Goal: Task Accomplishment & Management: Manage account settings

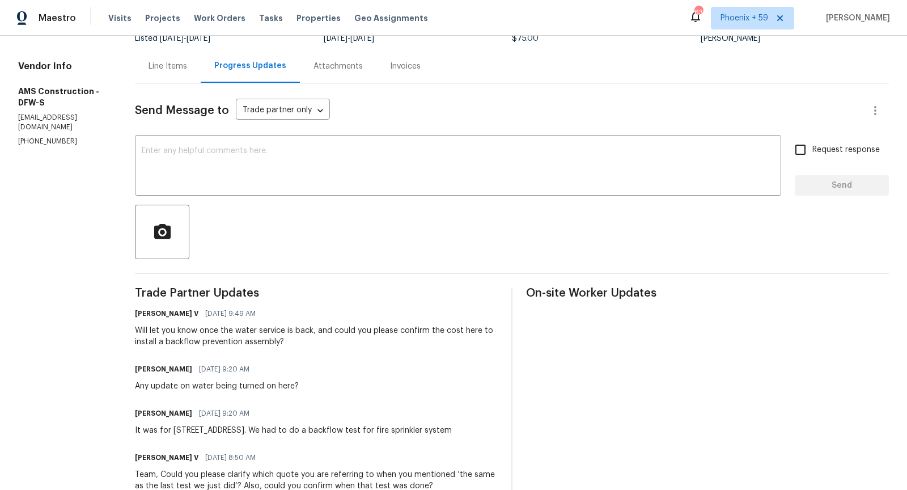
scroll to position [98, 0]
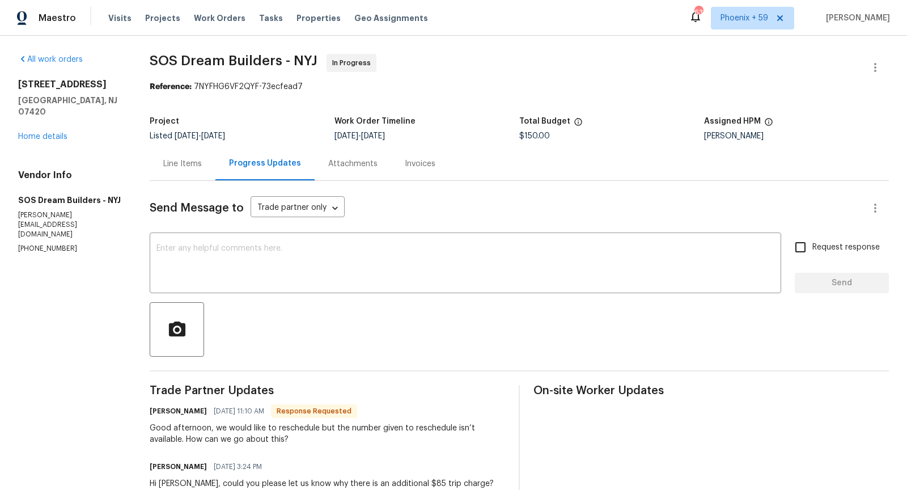
click at [188, 158] on div "Line Items" at bounding box center [182, 163] width 39 height 11
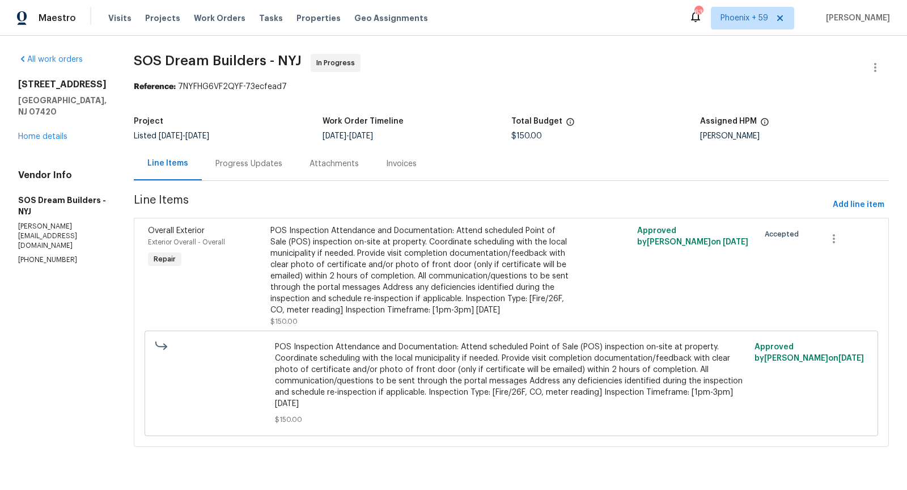
click at [260, 166] on div "Progress Updates" at bounding box center [249, 163] width 67 height 11
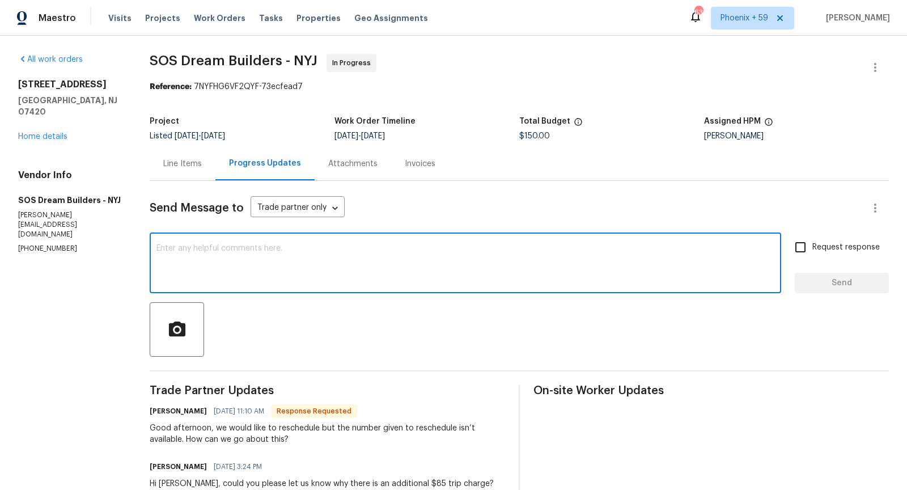
click at [296, 269] on textarea at bounding box center [466, 264] width 618 height 40
click at [191, 250] on textarea "Tuesday 09/23 1pm-3pm." at bounding box center [466, 264] width 618 height 40
click at [158, 248] on textarea "Tuesday 09/23 1pm-3pm." at bounding box center [466, 264] width 618 height 40
click at [419, 251] on textarea "Hello, this has been rescheduled for Tuesday 09/23 1pm-3pm." at bounding box center [466, 264] width 618 height 40
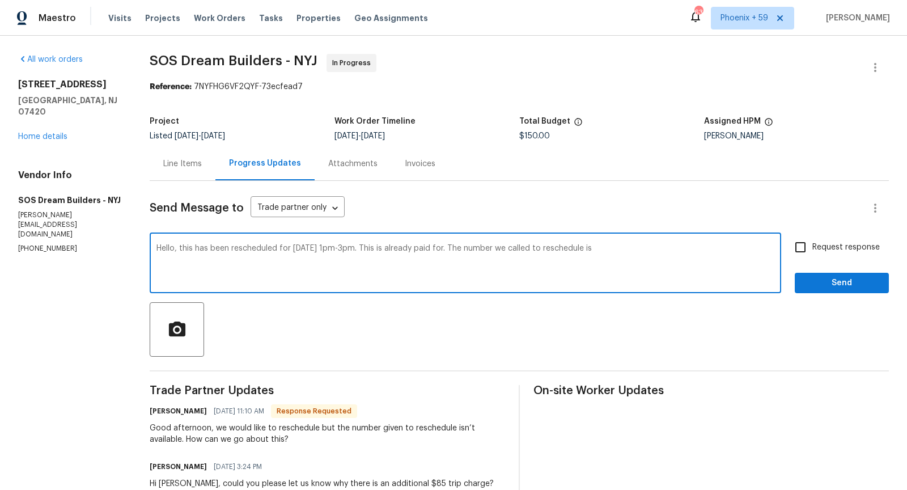
paste textarea "973-839-3000"
click at [377, 260] on textarea "Hello, this has been rescheduled for Tuesday 09/23 1pm-3pm. This is already pai…" at bounding box center [466, 264] width 618 height 40
click at [534, 275] on textarea "Hello, this has been rescheduled for Tuesday 09/23 1pm-3pm. This is already pai…" at bounding box center [466, 264] width 618 height 40
type textarea "Hello, this has been rescheduled for Tuesday 09/23 1pm-3pm. This is already pai…"
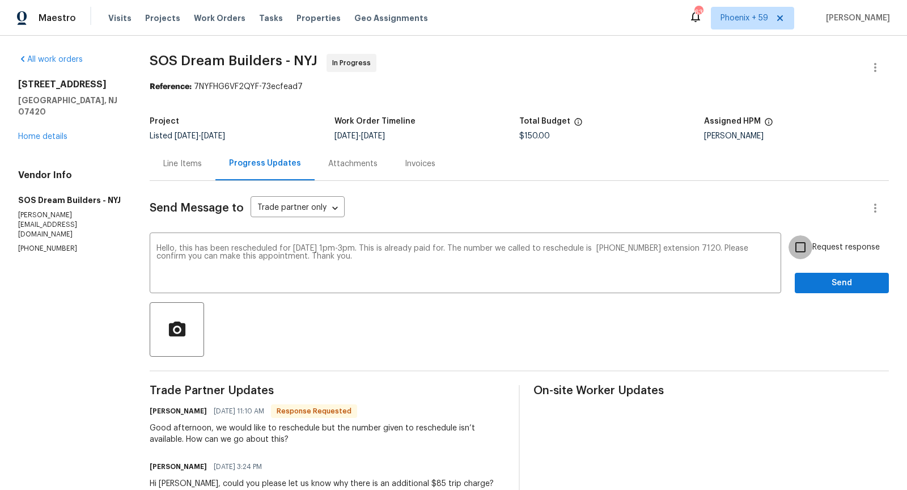
click at [799, 251] on input "Request response" at bounding box center [801, 247] width 24 height 24
checkbox input "true"
click at [814, 286] on span "Send" at bounding box center [842, 283] width 76 height 14
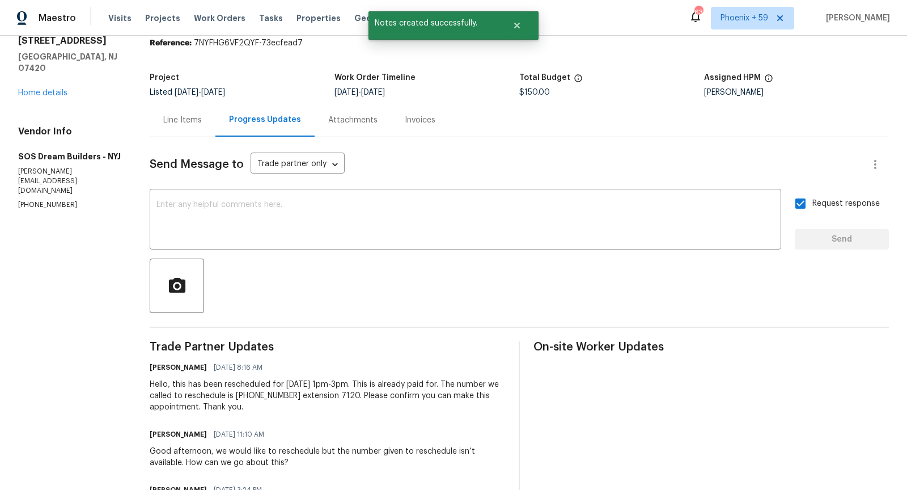
scroll to position [56, 0]
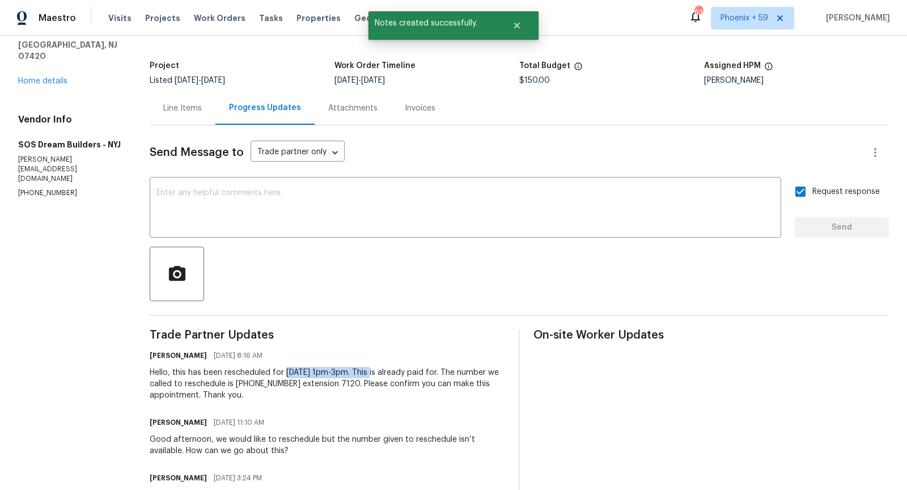
drag, startPoint x: 378, startPoint y: 370, endPoint x: 287, endPoint y: 369, distance: 91.3
click at [287, 369] on div "Hello, this has been rescheduled for Tuesday 09/23 1pm-3pm. This is already pai…" at bounding box center [328, 384] width 356 height 34
copy div "Tuesday 09/23 1pm-3pm"
click at [187, 101] on div "Line Items" at bounding box center [183, 107] width 66 height 33
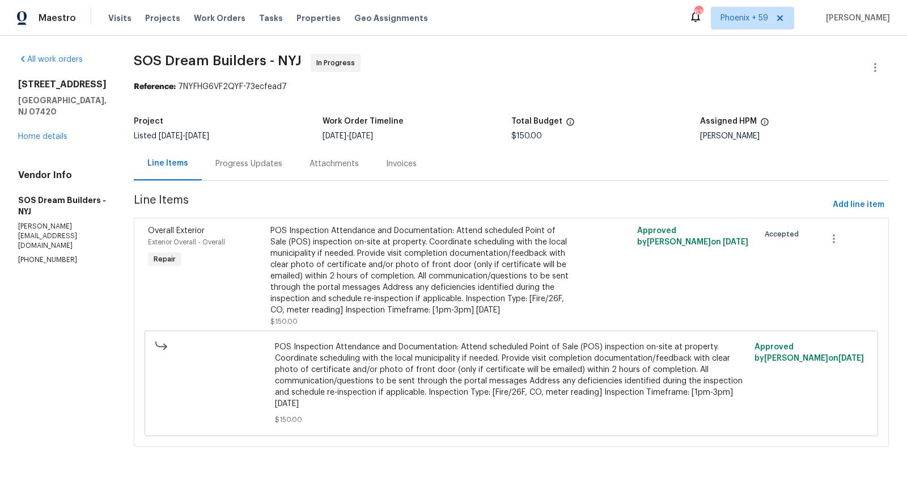
click at [433, 294] on div "POS Inspection Attendance and Documentation: Attend scheduled Point of Sale (PO…" at bounding box center [420, 270] width 299 height 91
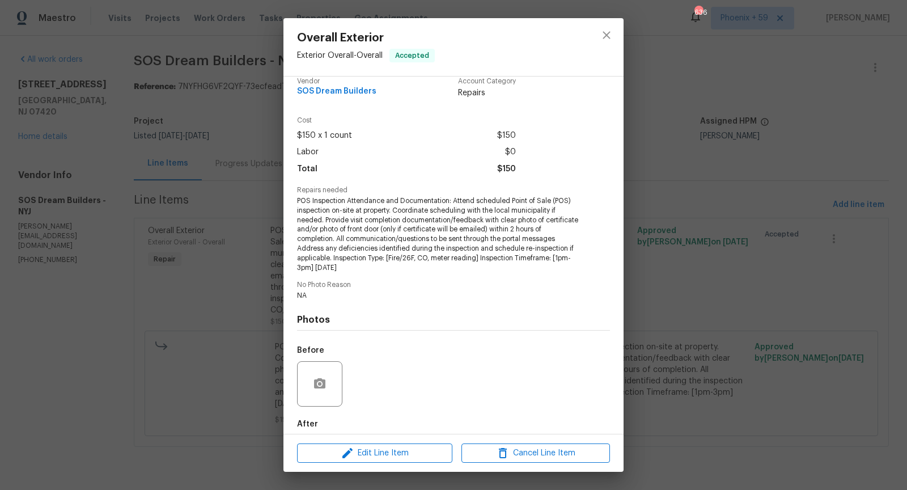
scroll to position [14, 0]
click at [399, 450] on span "Edit Line Item" at bounding box center [375, 453] width 149 height 14
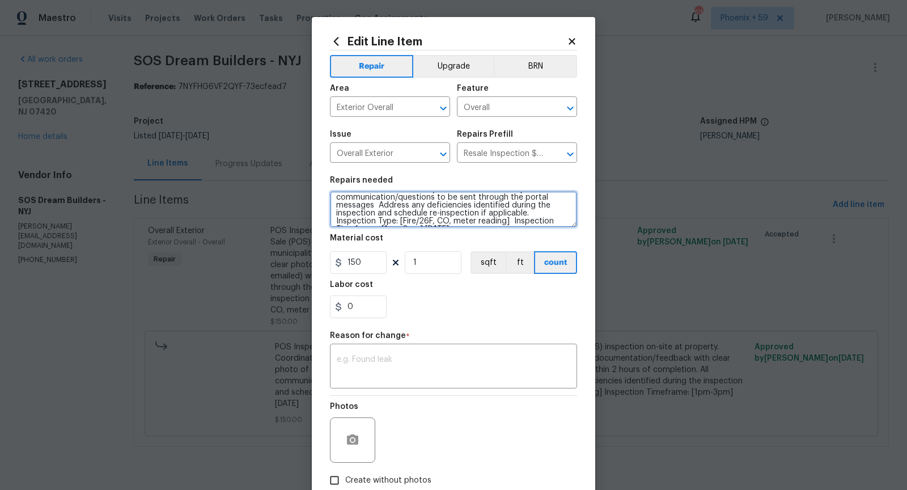
scroll to position [52, 0]
drag, startPoint x: 335, startPoint y: 201, endPoint x: 540, endPoint y: 213, distance: 205.1
click at [540, 213] on textarea "POS Inspection Attendance and Documentation: Attend scheduled Point of Sale (PO…" at bounding box center [453, 209] width 247 height 36
drag, startPoint x: 534, startPoint y: 222, endPoint x: 467, endPoint y: 210, distance: 68.5
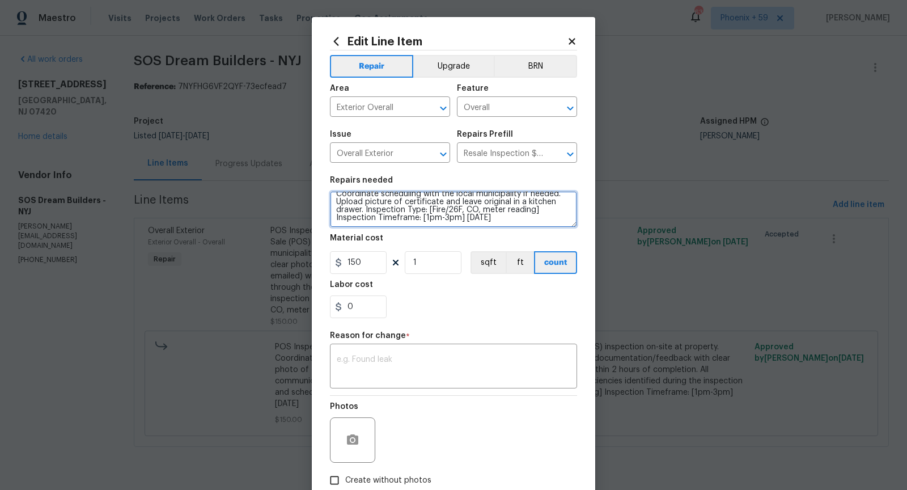
click at [467, 210] on textarea "POS Inspection Attendance and Documentation: Attend scheduled Point of Sale (PO…" at bounding box center [453, 209] width 247 height 36
click at [463, 220] on textarea "POS Inspection Attendance and Documentation: Attend scheduled Point of Sale (PO…" at bounding box center [453, 209] width 247 height 36
drag, startPoint x: 431, startPoint y: 219, endPoint x: 331, endPoint y: 217, distance: 99.8
click at [331, 217] on textarea "POS Inspection Attendance and Documentation: Attend scheduled Point of Sale (PO…" at bounding box center [453, 209] width 247 height 36
paste textarea "Tuesday 09/23 1pm-3pm"
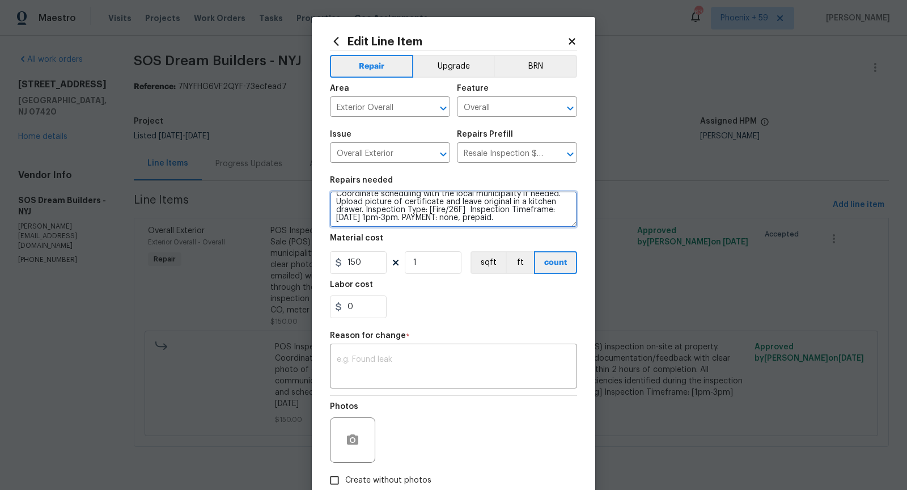
drag, startPoint x: 424, startPoint y: 212, endPoint x: 368, endPoint y: 211, distance: 56.2
click at [367, 211] on textarea "POS Inspection Attendance and Documentation: Attend scheduled Point of Sale (PO…" at bounding box center [453, 209] width 247 height 36
click at [553, 213] on textarea "POS Inspection Attendance and Documentation: Attend scheduled Point of Sale (PO…" at bounding box center [453, 209] width 247 height 36
drag, startPoint x: 558, startPoint y: 211, endPoint x: 478, endPoint y: 210, distance: 80.0
click at [478, 210] on textarea "POS Inspection Attendance and Documentation: Attend scheduled Point of Sale (PO…" at bounding box center [453, 209] width 247 height 36
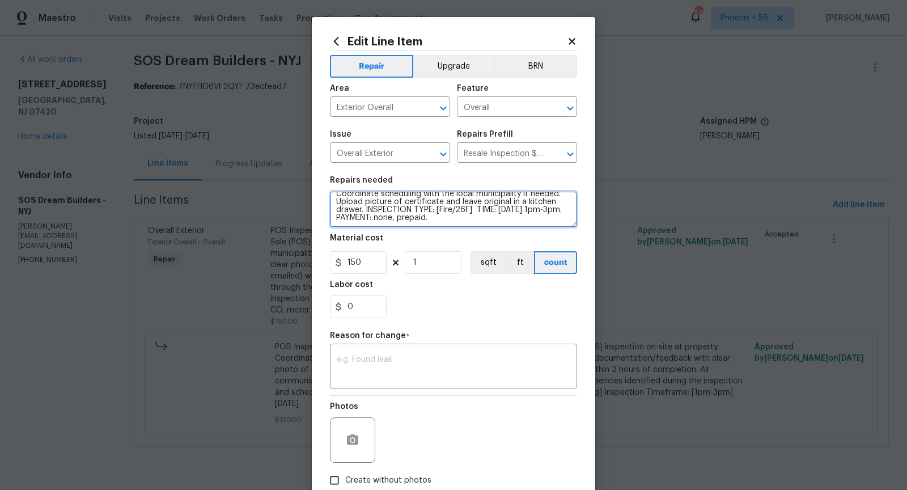
click at [473, 219] on textarea "POS Inspection Attendance and Documentation: Attend scheduled Point of Sale (PO…" at bounding box center [453, 209] width 247 height 36
type textarea "POS Inspection Attendance and Documentation: Attend scheduled Point of Sale (PO…"
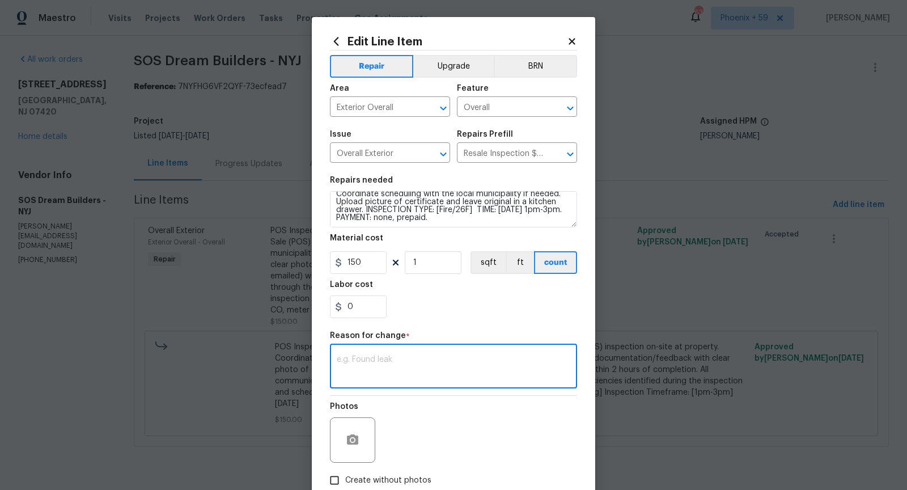
click at [403, 361] on textarea at bounding box center [454, 368] width 234 height 24
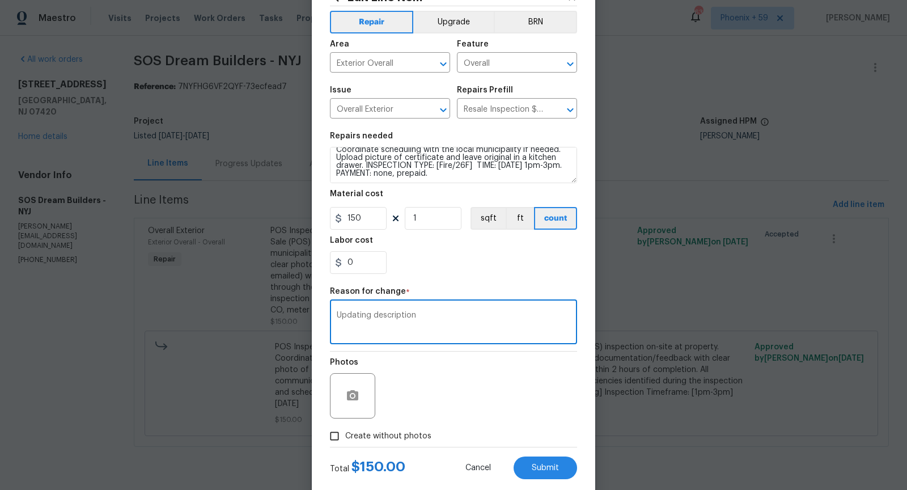
type textarea "Updating description"
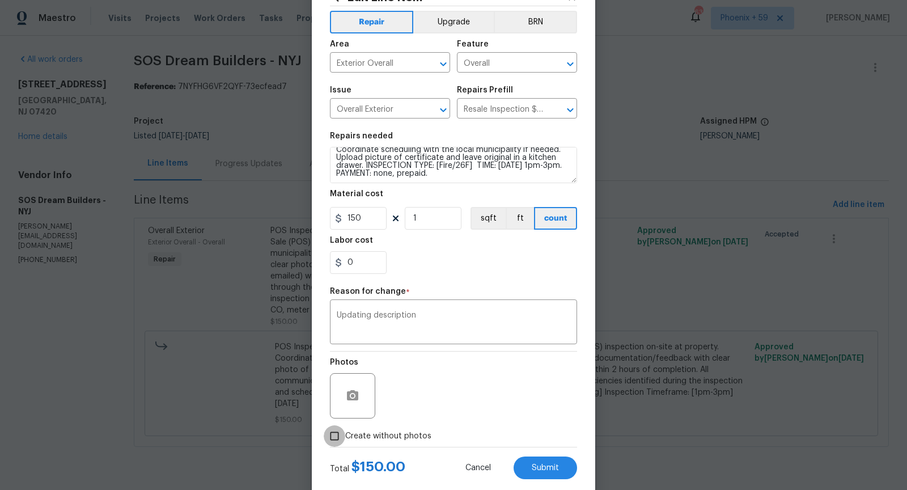
click at [339, 436] on input "Create without photos" at bounding box center [335, 436] width 22 height 22
checkbox input "true"
click at [536, 468] on span "Submit" at bounding box center [545, 468] width 27 height 9
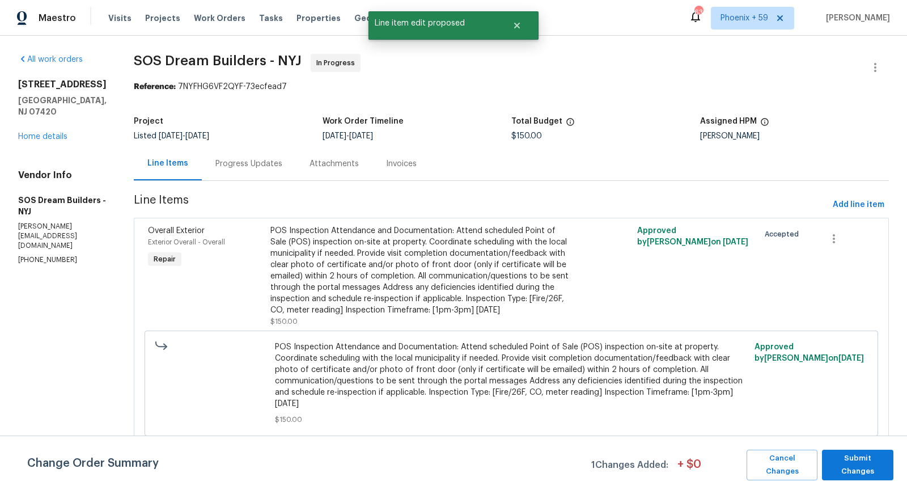
scroll to position [0, 0]
click at [851, 468] on span "Submit Changes" at bounding box center [858, 465] width 60 height 26
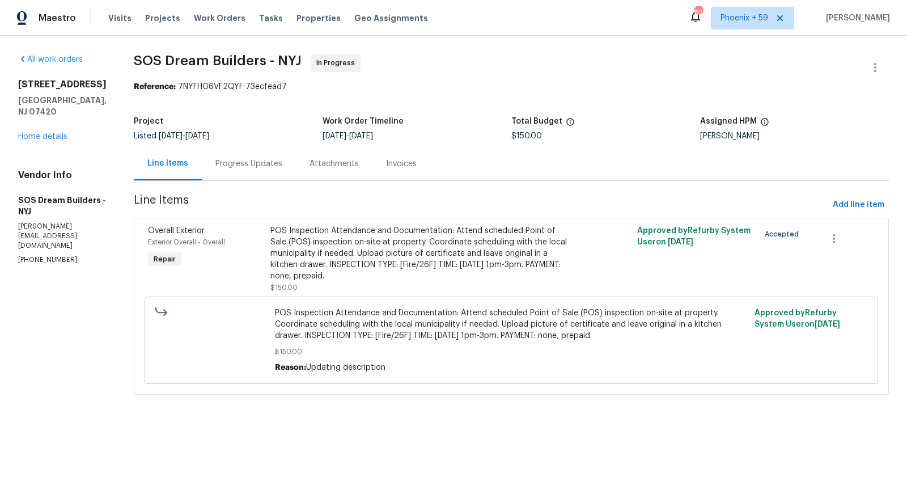
click at [282, 161] on div "Progress Updates" at bounding box center [249, 163] width 67 height 11
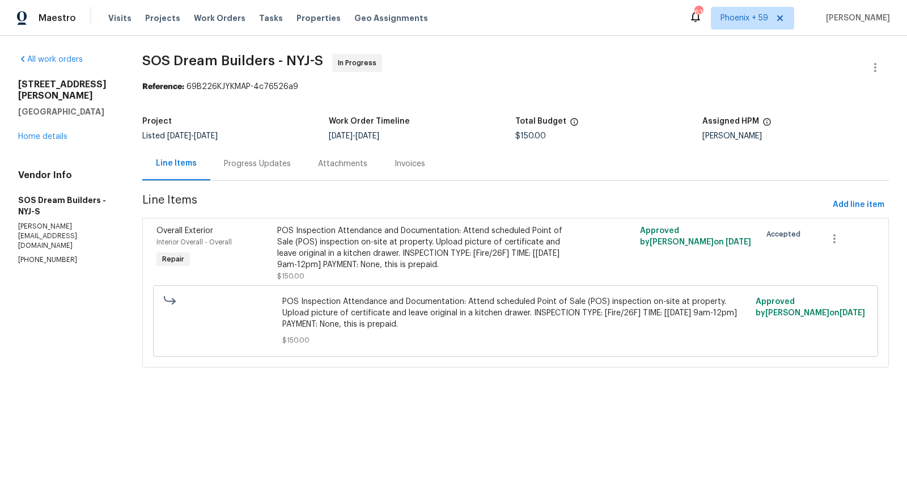
click at [276, 161] on div "Progress Updates" at bounding box center [257, 163] width 67 height 11
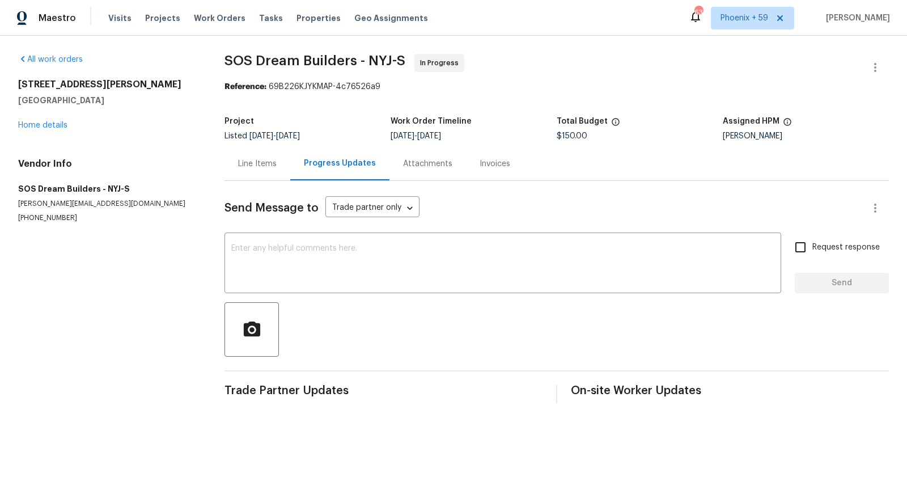
click at [243, 164] on div "Line Items" at bounding box center [257, 163] width 39 height 11
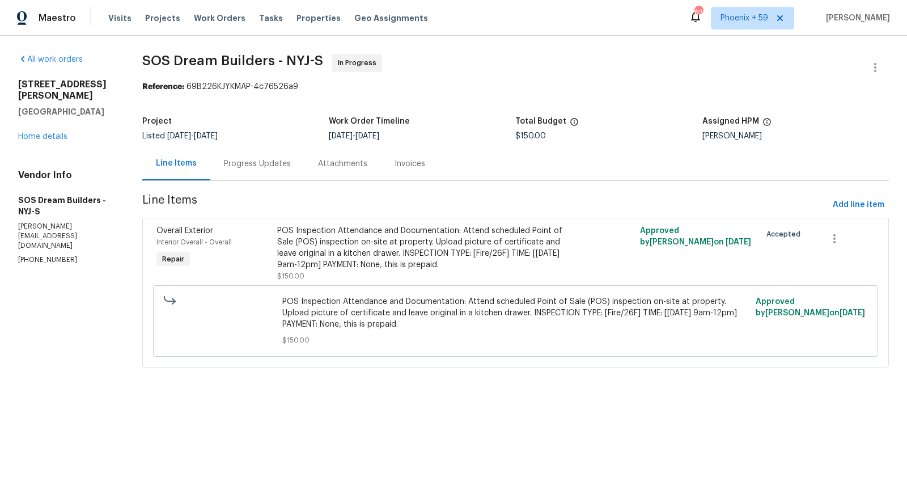
click at [267, 170] on div "Progress Updates" at bounding box center [257, 163] width 94 height 33
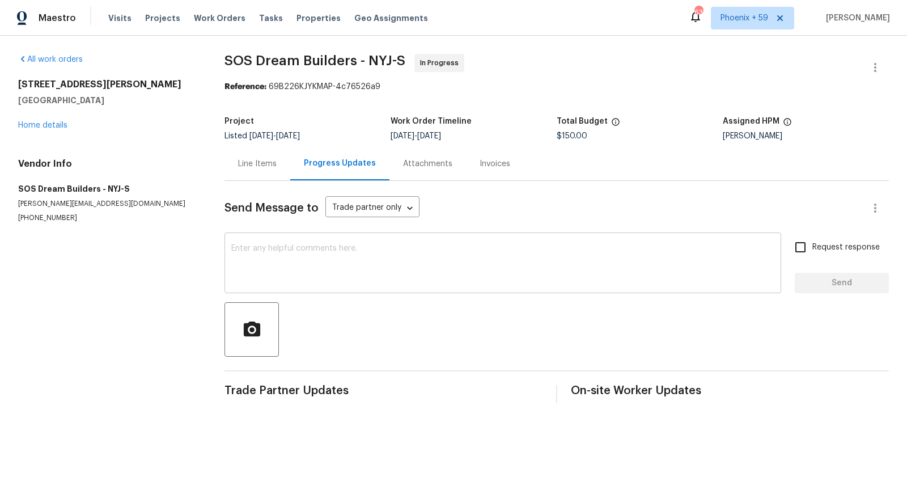
click at [305, 254] on textarea at bounding box center [502, 264] width 543 height 40
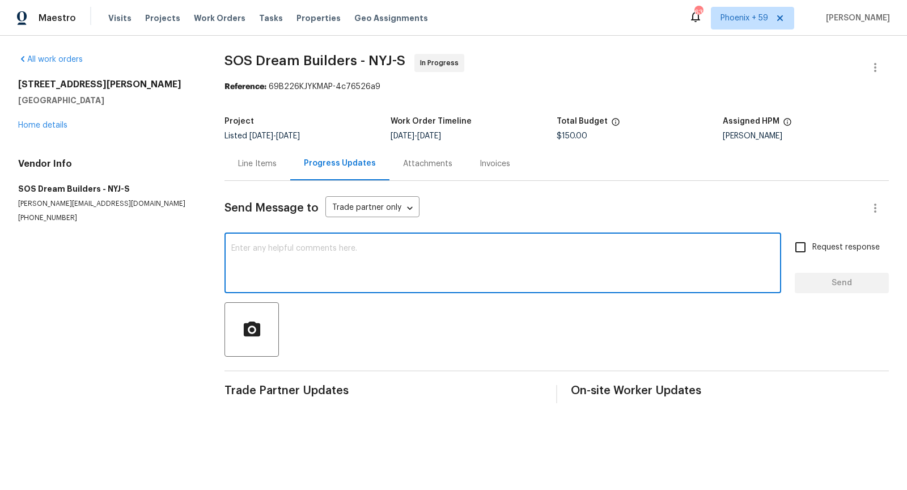
click at [305, 254] on textarea at bounding box center [502, 264] width 543 height 40
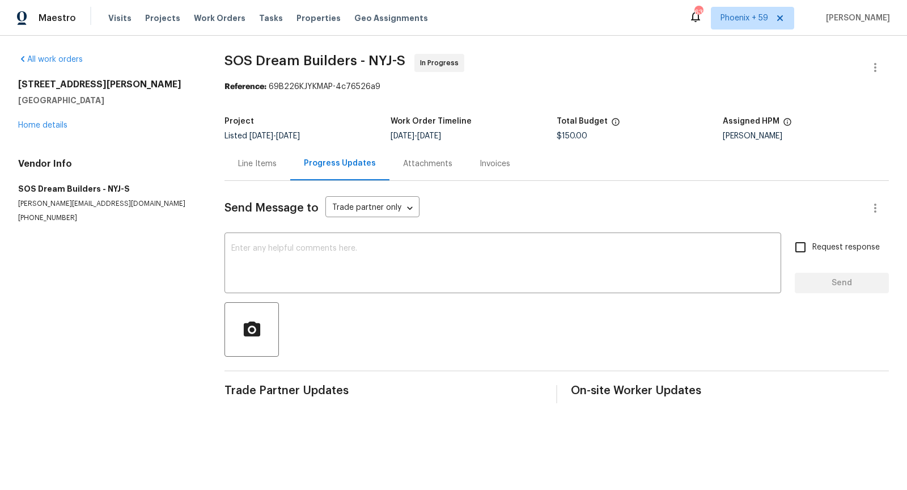
click at [251, 161] on div "Line Items" at bounding box center [257, 163] width 39 height 11
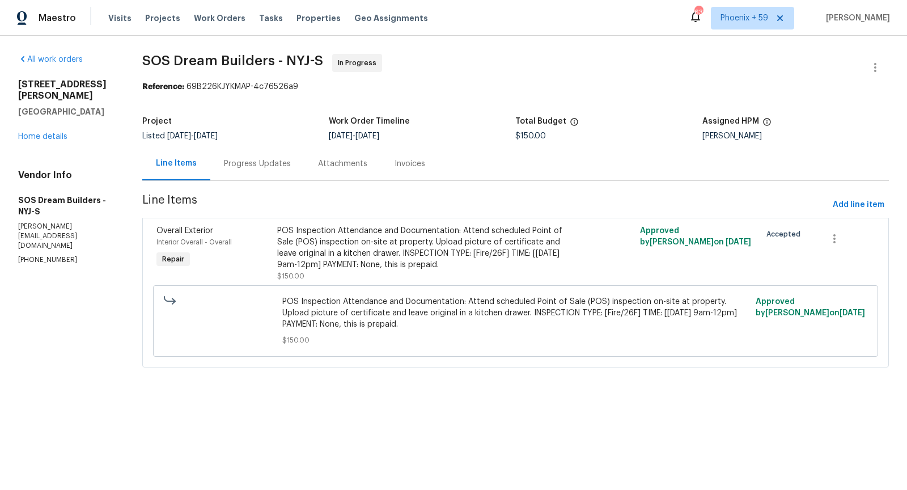
click at [262, 161] on div "Progress Updates" at bounding box center [257, 163] width 67 height 11
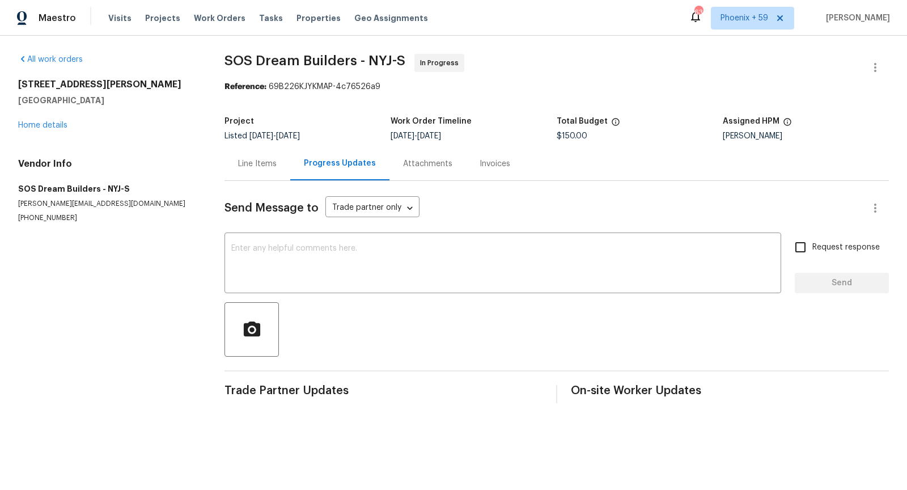
click at [251, 164] on div "Line Items" at bounding box center [257, 163] width 39 height 11
